Goal: Navigation & Orientation: Find specific page/section

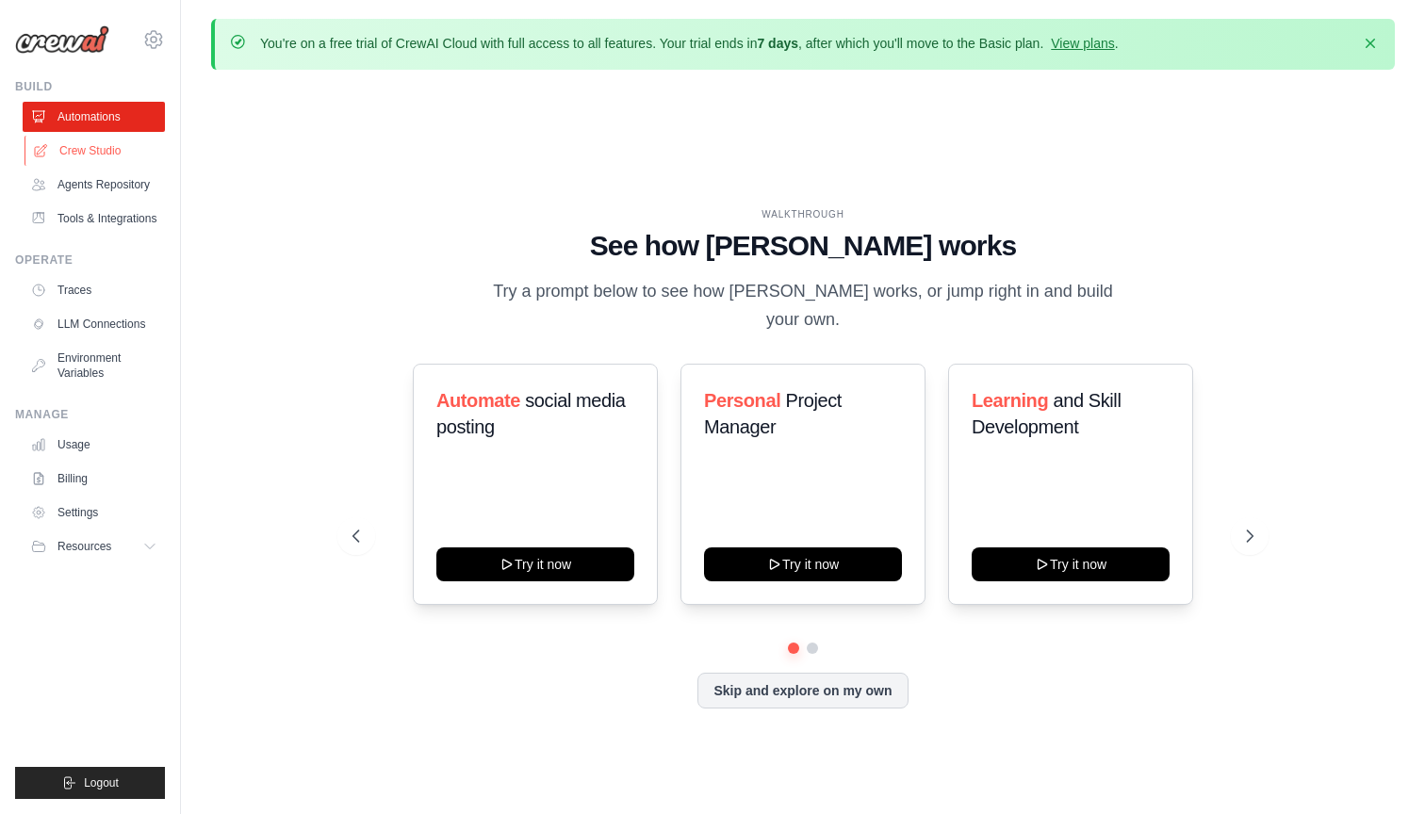
click at [123, 156] on link "Crew Studio" at bounding box center [95, 151] width 142 height 30
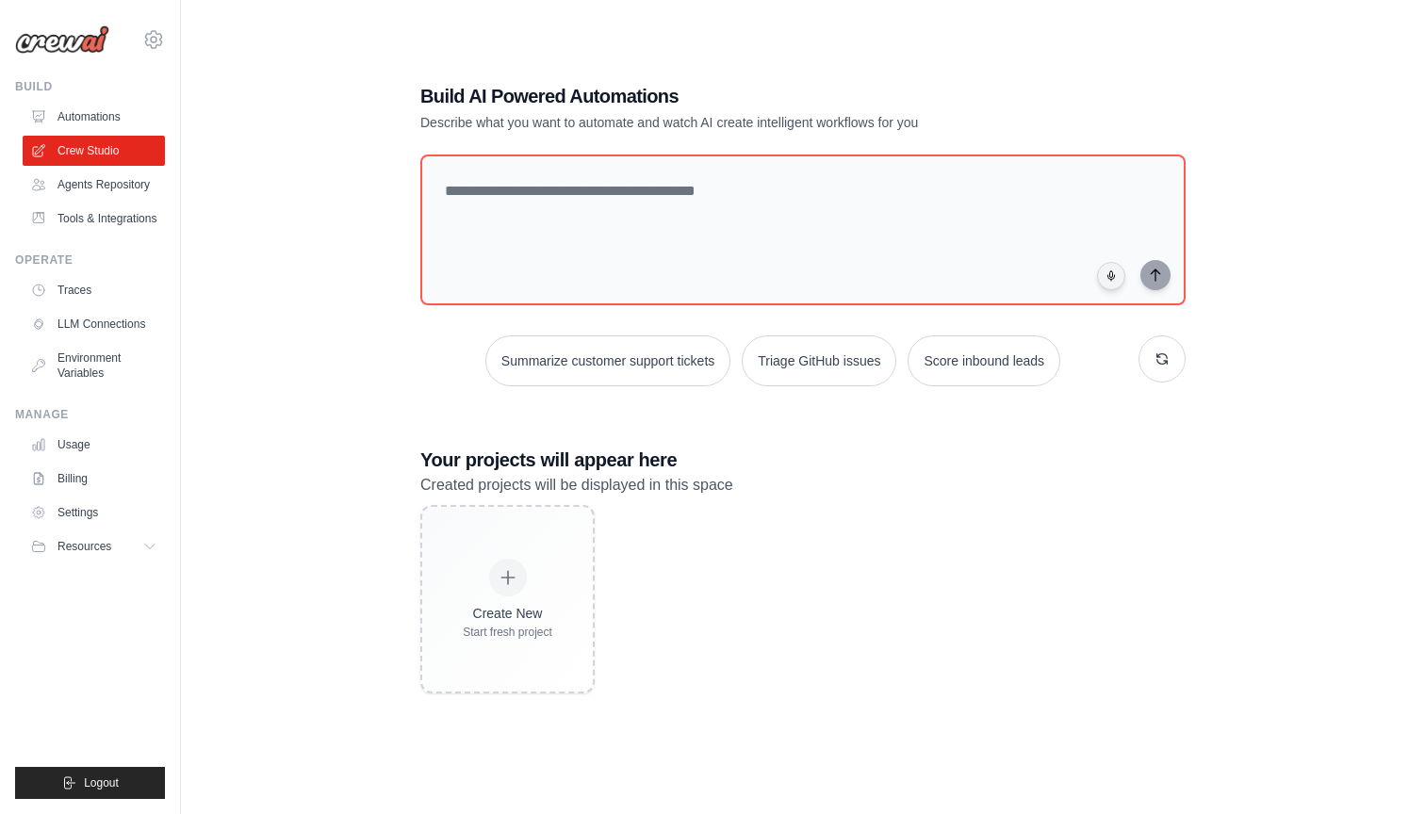
scroll to position [96, 0]
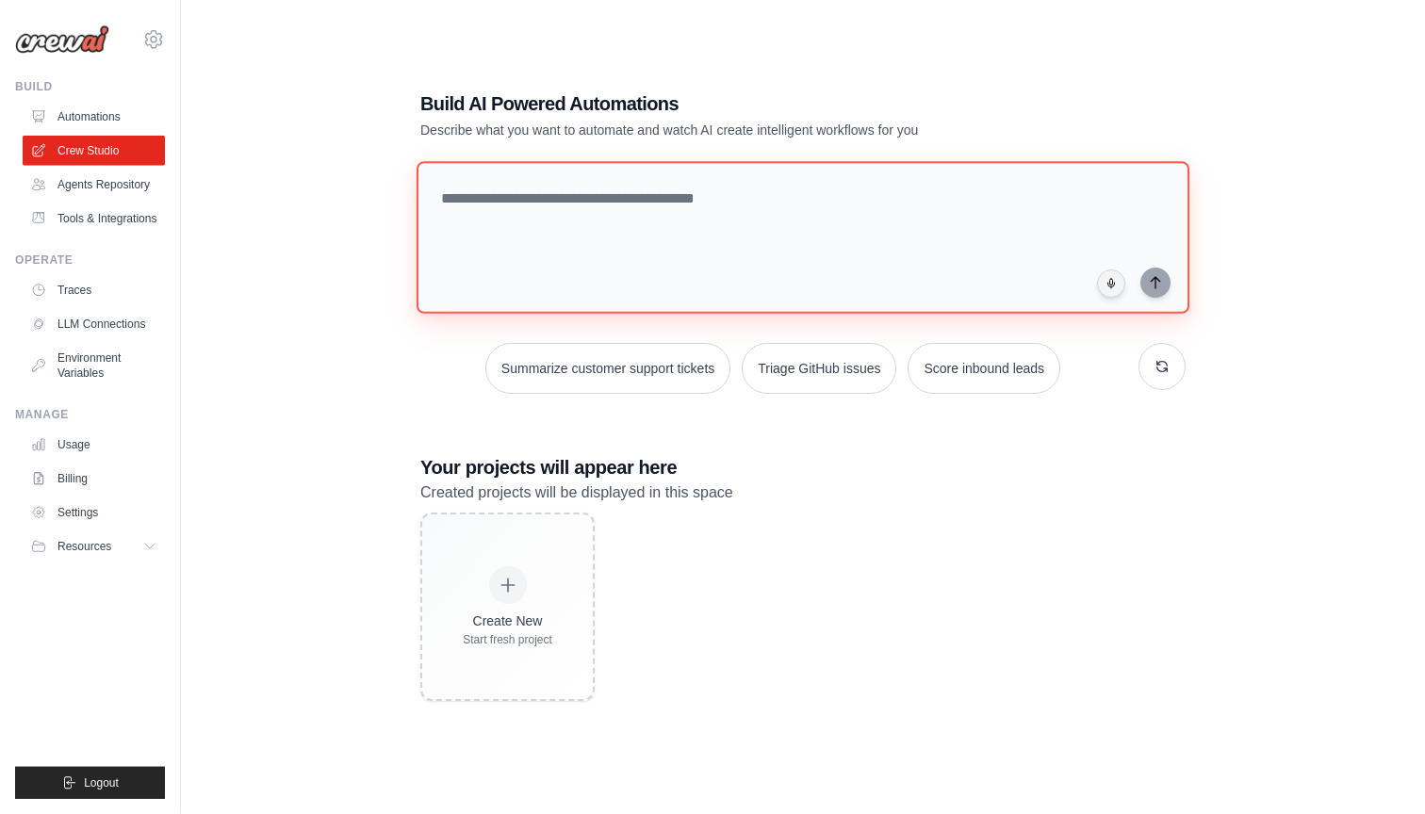
click at [732, 279] on textarea at bounding box center [802, 237] width 773 height 153
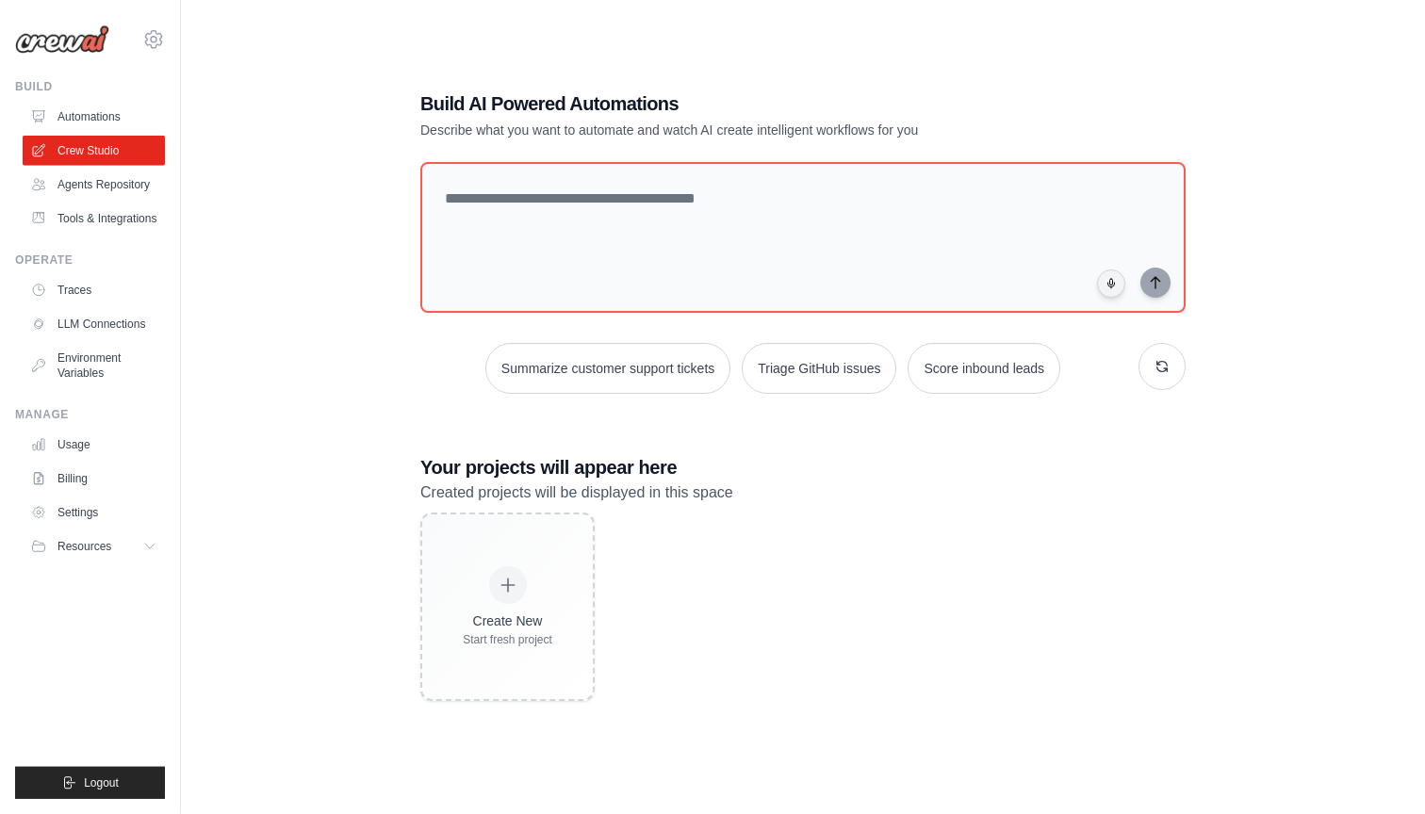
click at [709, 529] on div "Create New Start fresh project" at bounding box center [802, 607] width 765 height 188
click at [107, 281] on link "Traces" at bounding box center [95, 290] width 142 height 30
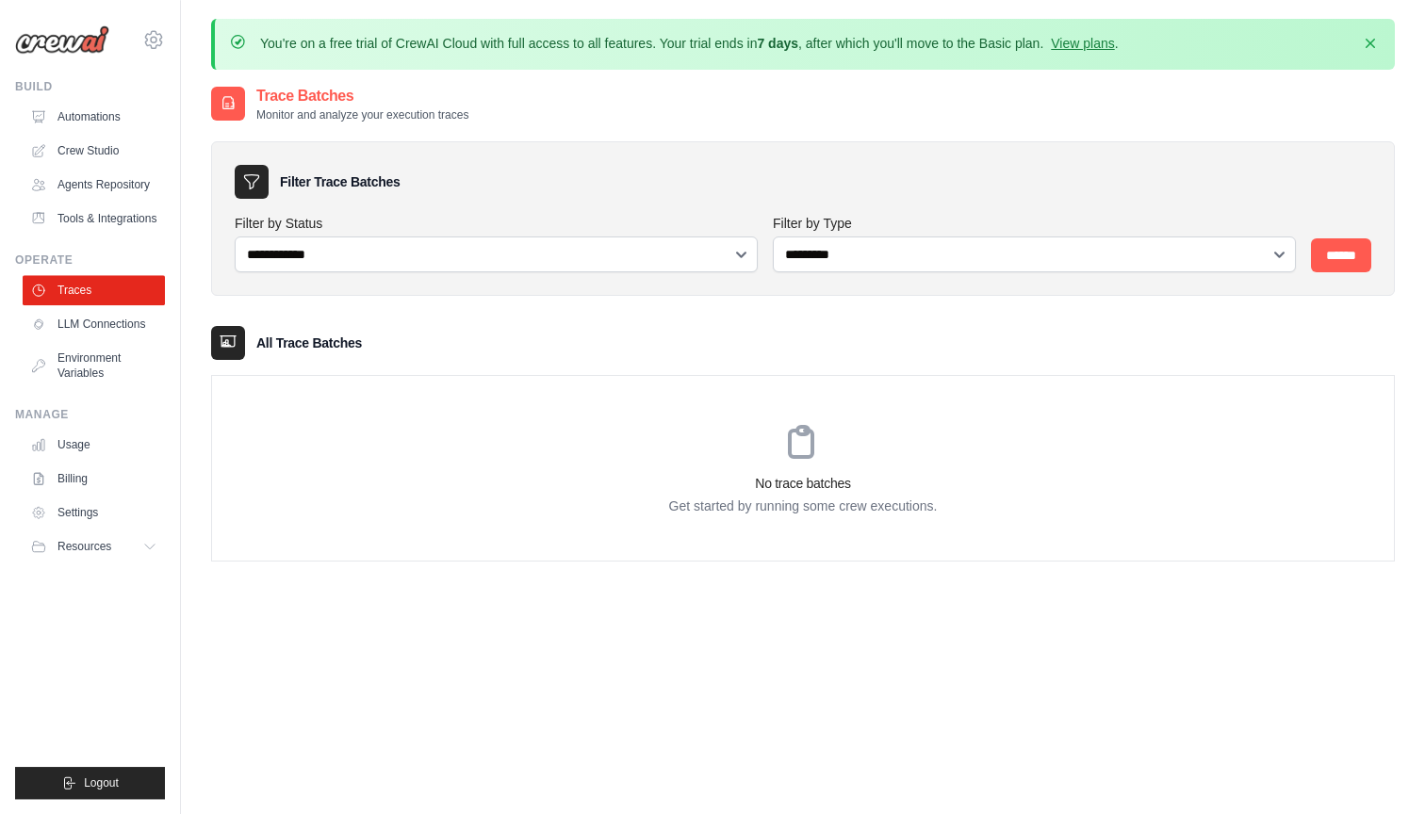
click at [130, 202] on ul "Automations Crew Studio Agents Repository Tools & Integrations" at bounding box center [94, 168] width 142 height 132
click at [120, 216] on link "Tools & Integrations" at bounding box center [95, 219] width 142 height 30
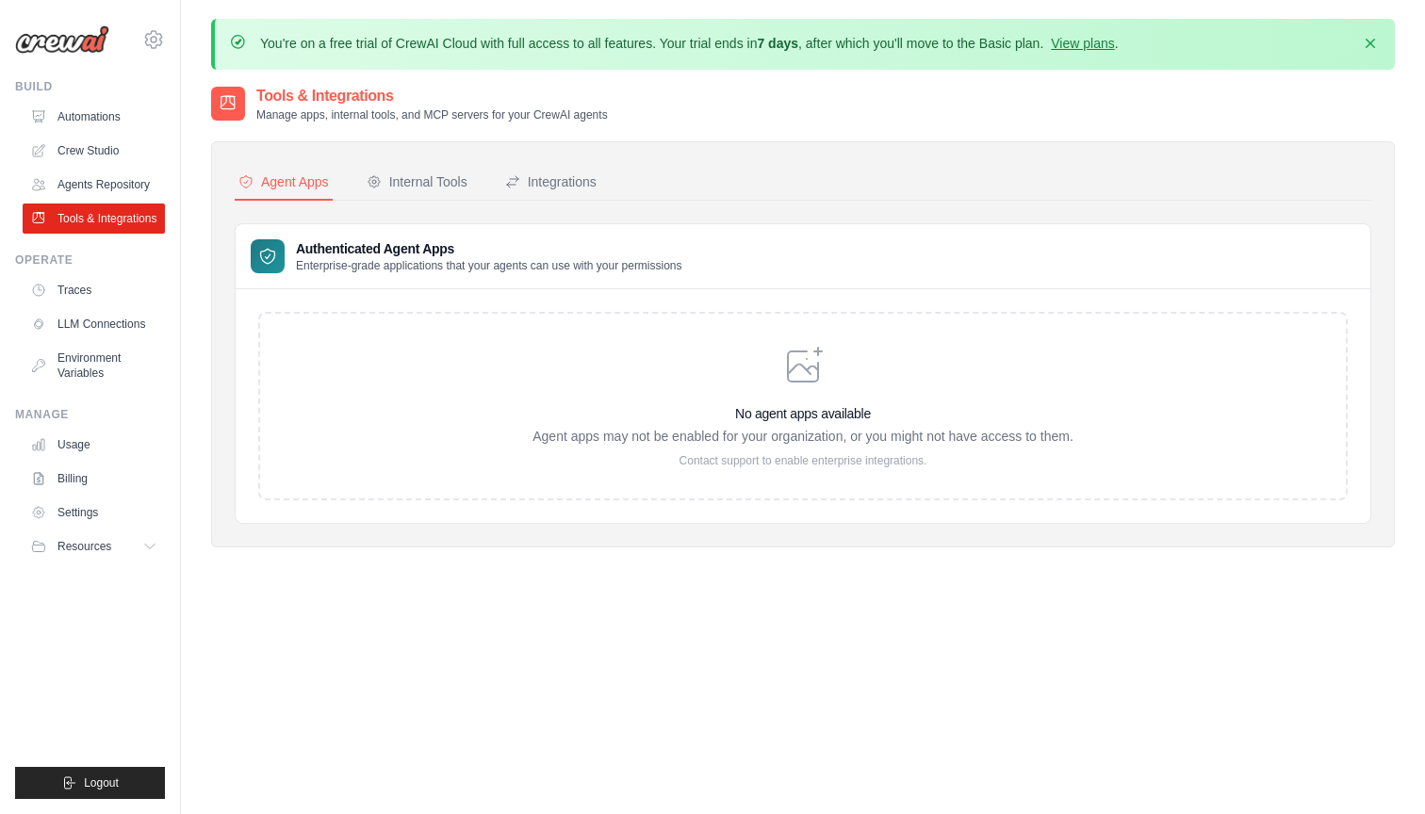
click at [866, 476] on div "No agent apps available Agent apps may not be enabled for your organization, or…" at bounding box center [802, 406] width 1089 height 188
click at [449, 186] on div "Internal Tools" at bounding box center [417, 181] width 101 height 19
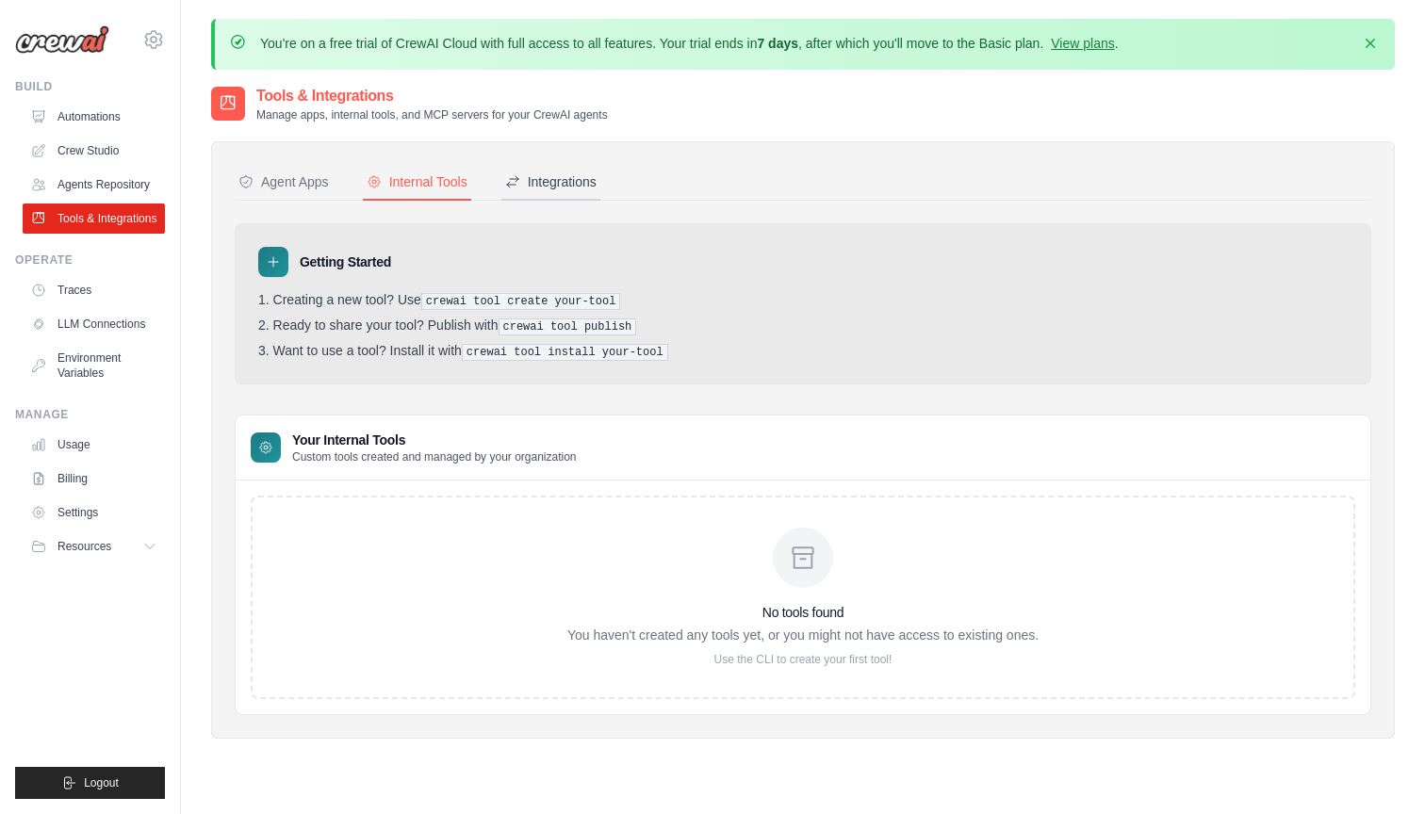
click at [539, 185] on div "Integrations" at bounding box center [550, 181] width 91 height 19
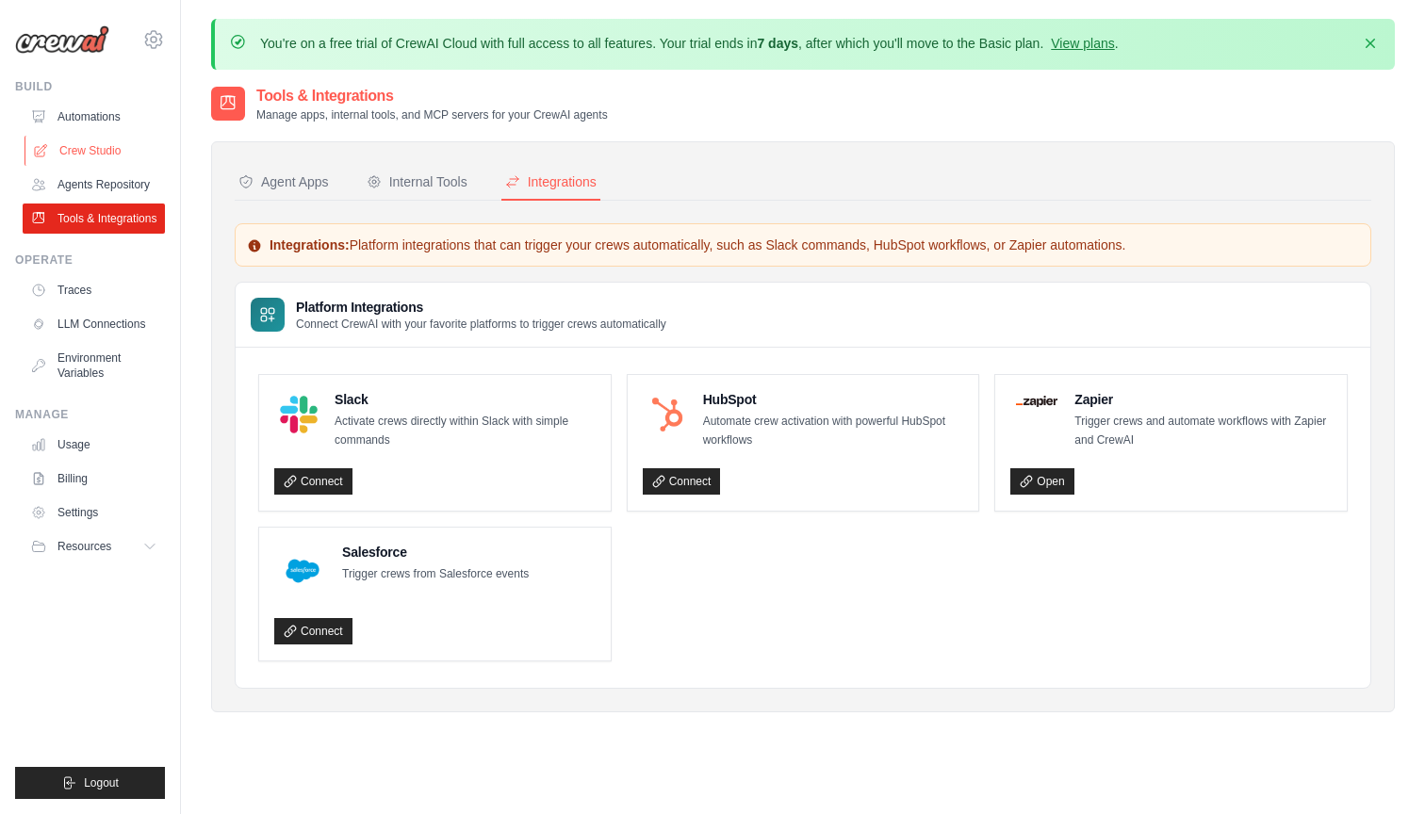
click at [132, 154] on link "Crew Studio" at bounding box center [95, 151] width 142 height 30
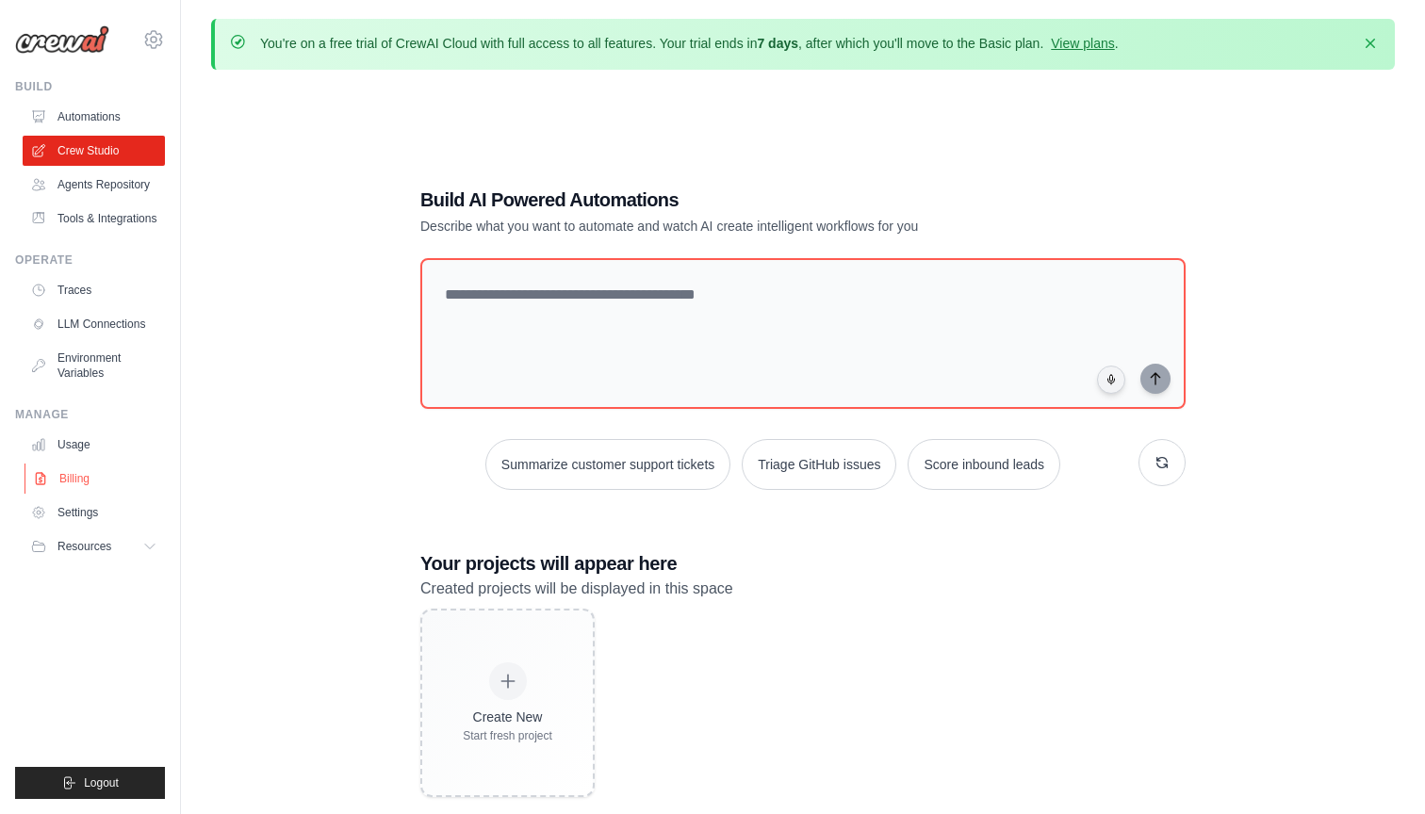
click at [84, 476] on link "Billing" at bounding box center [95, 479] width 142 height 30
click at [95, 544] on span "Resources" at bounding box center [86, 546] width 54 height 15
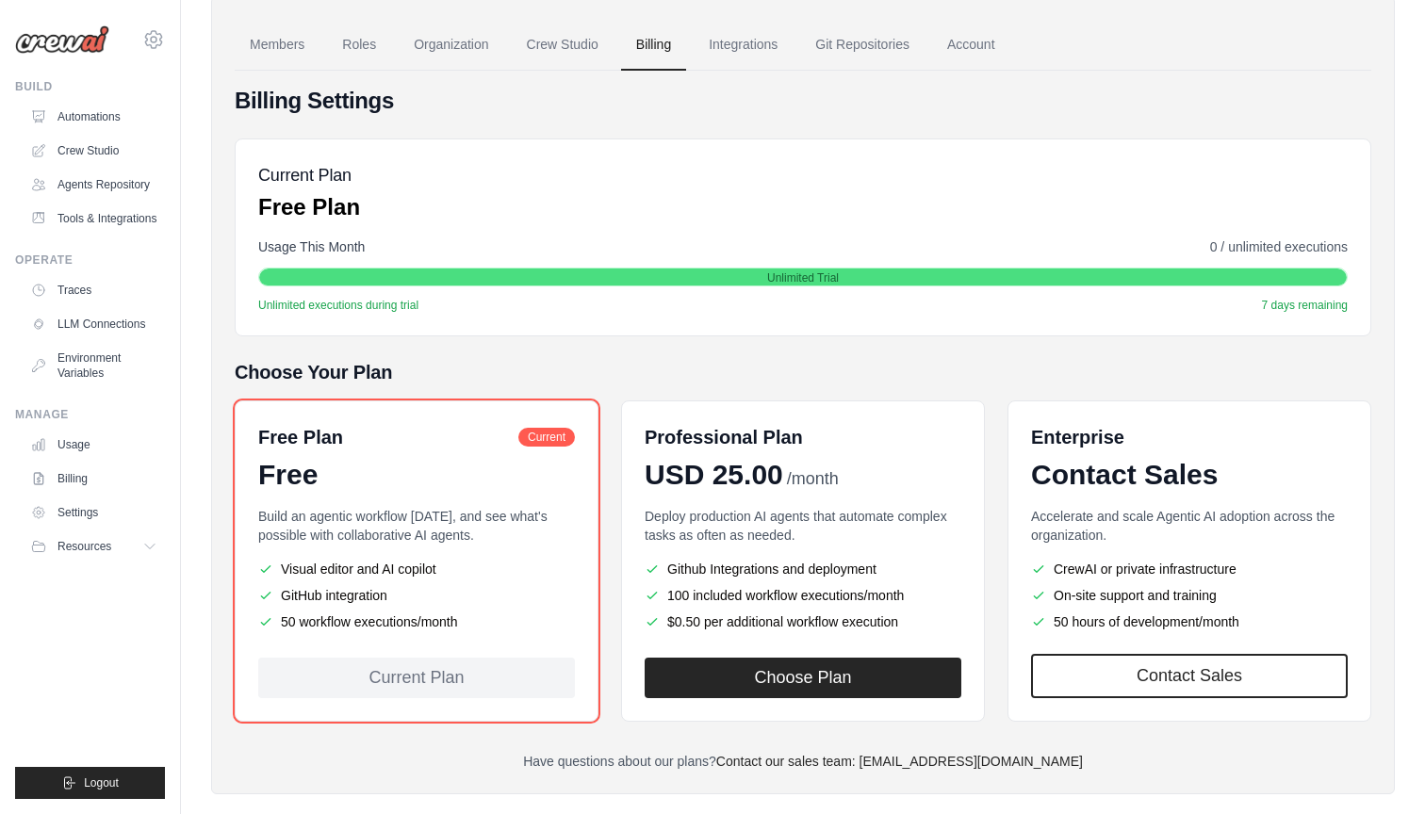
scroll to position [175, 0]
